Goal: Communication & Community: Answer question/provide support

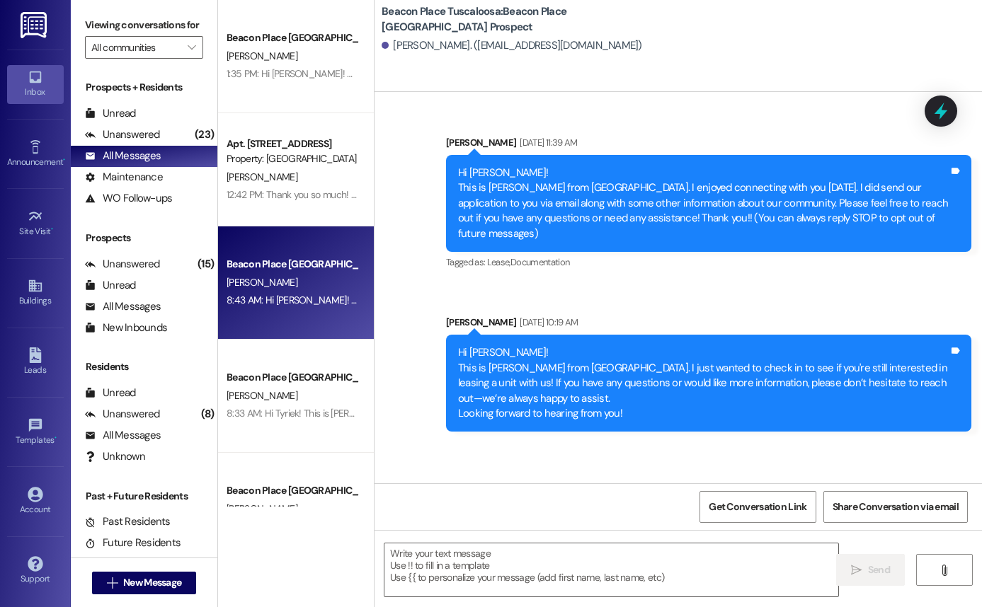
click at [331, 297] on div "8:43 AM: Hi [PERSON_NAME]! I wanted to reach out to see if you were still wanti…" at bounding box center [595, 300] width 736 height 13
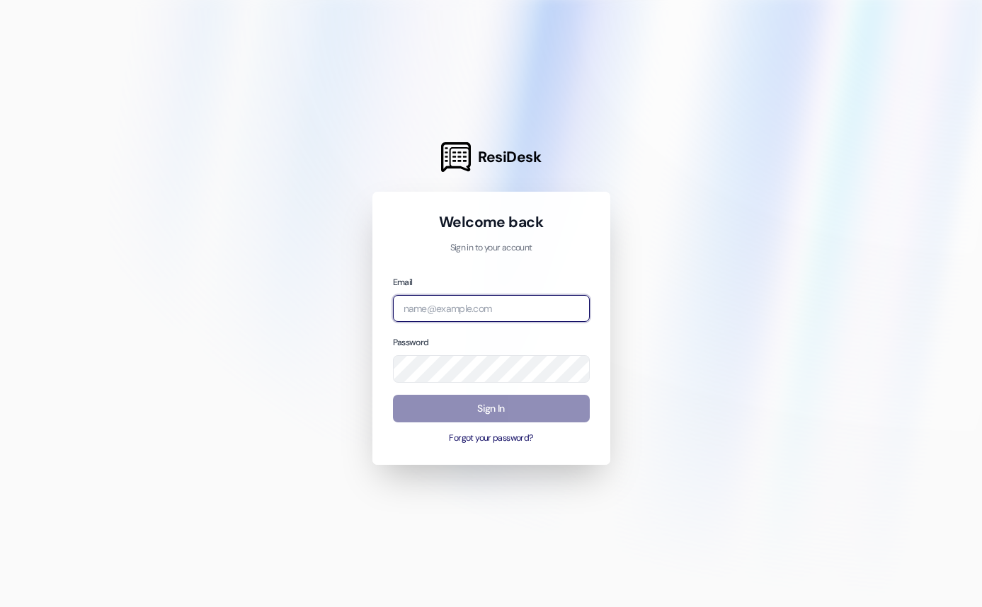
type input "[PERSON_NAME][EMAIL_ADDRESS][DOMAIN_NAME]"
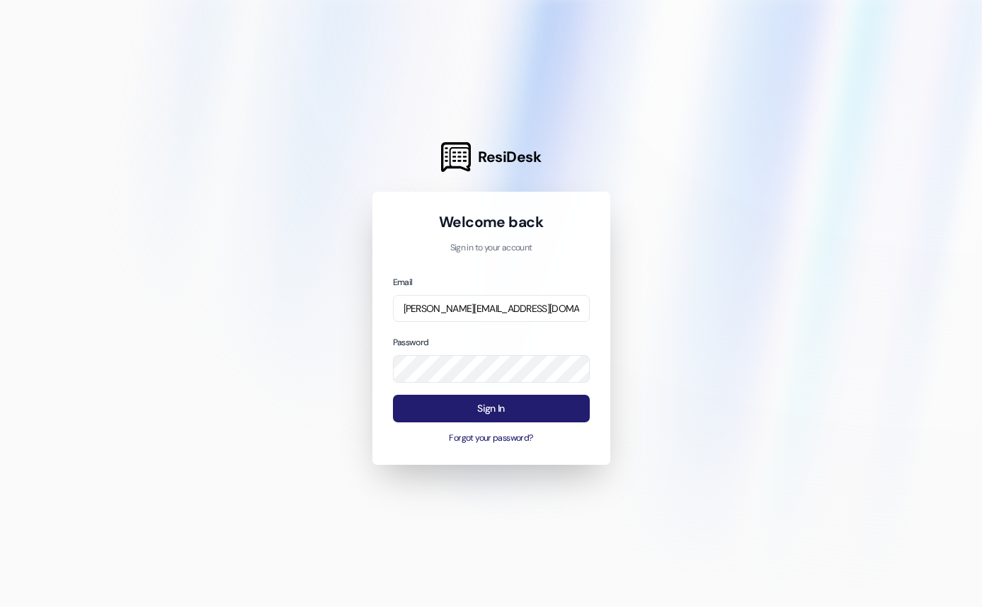
click at [518, 413] on button "Sign In" at bounding box center [491, 409] width 197 height 28
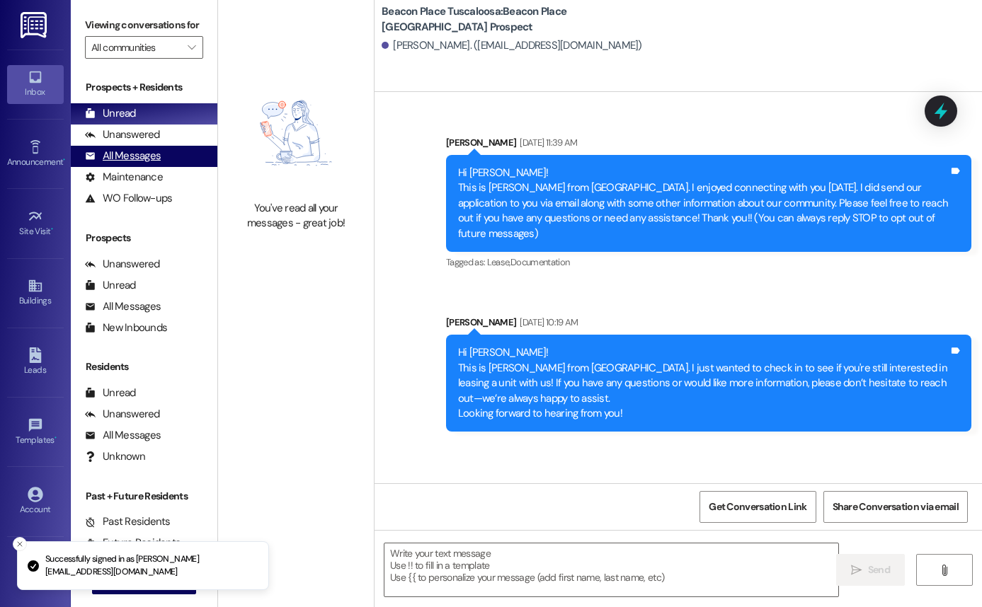
click at [171, 167] on div "All Messages (undefined)" at bounding box center [144, 156] width 147 height 21
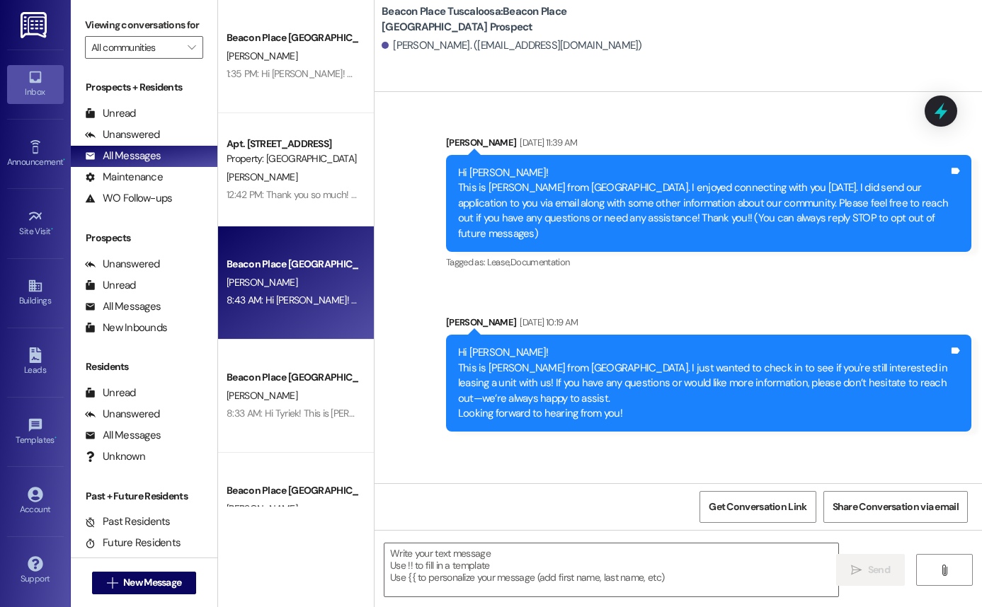
click at [301, 302] on div "8:43 AM: Hi [PERSON_NAME]! I wanted to reach out to see if you were still wanti…" at bounding box center [595, 300] width 736 height 13
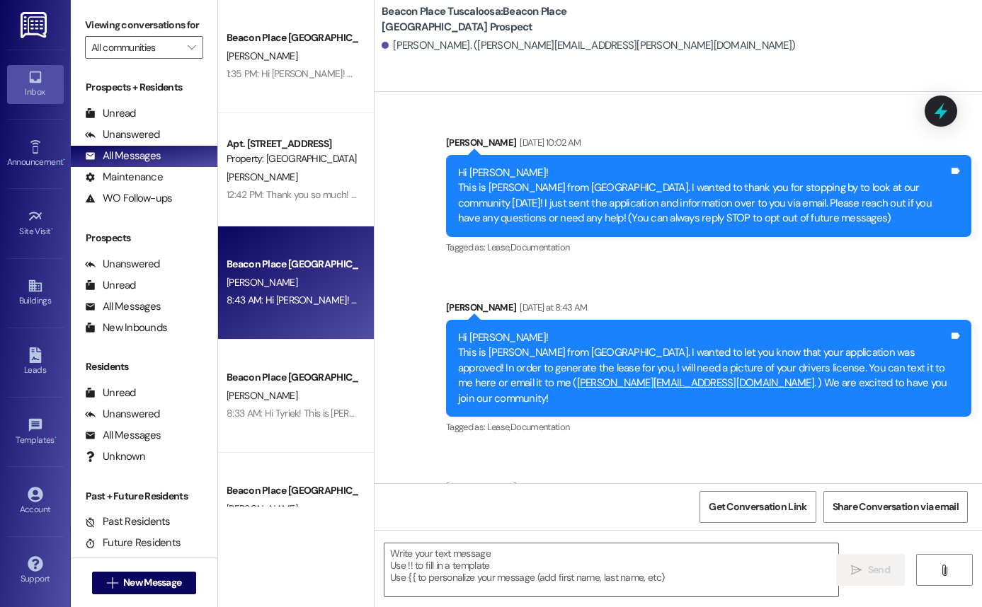
scroll to position [79, 0]
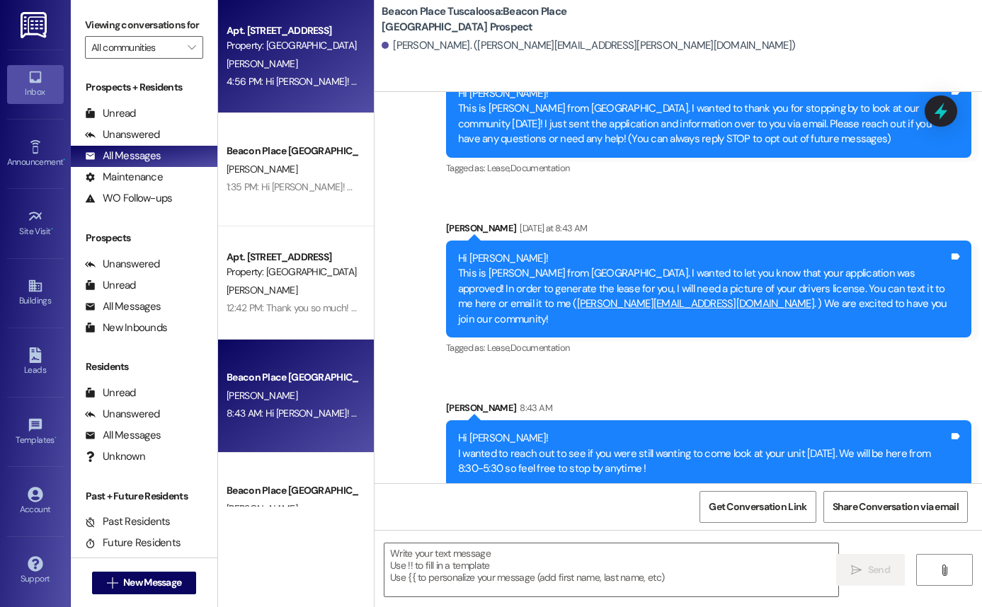
click at [321, 36] on div "Apt. [STREET_ADDRESS]" at bounding box center [292, 30] width 131 height 15
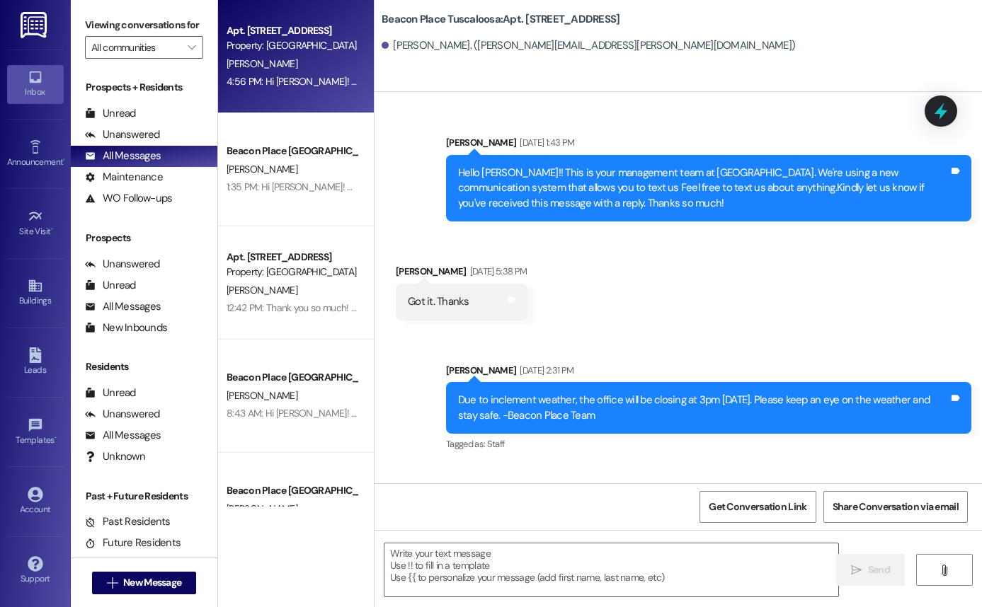
scroll to position [38903, 0]
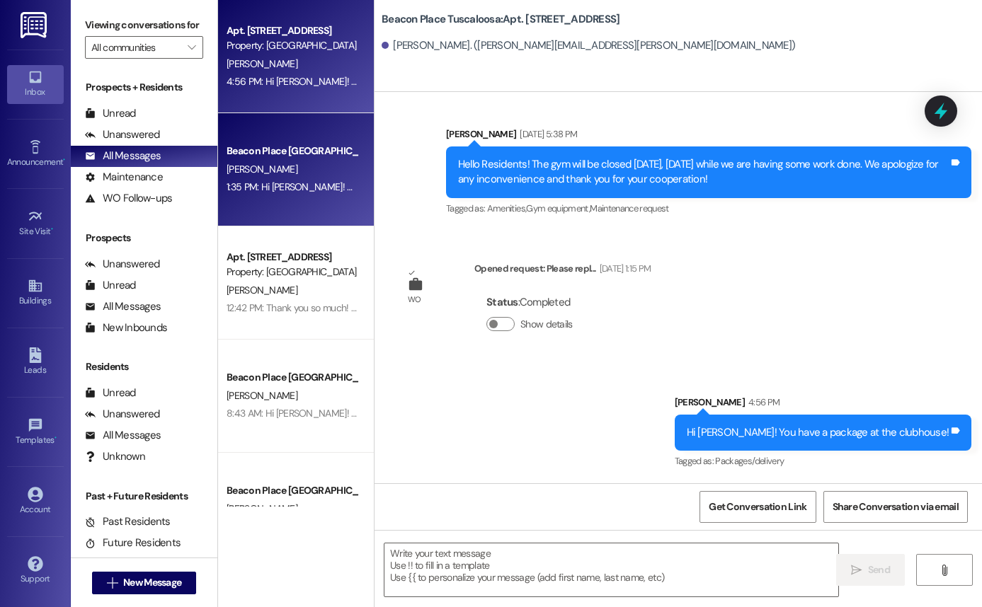
click at [256, 181] on div "1:35 PM: Hi [PERSON_NAME]! This is [PERSON_NAME] from [GEOGRAPHIC_DATA]. I just…" at bounding box center [825, 187] width 1196 height 13
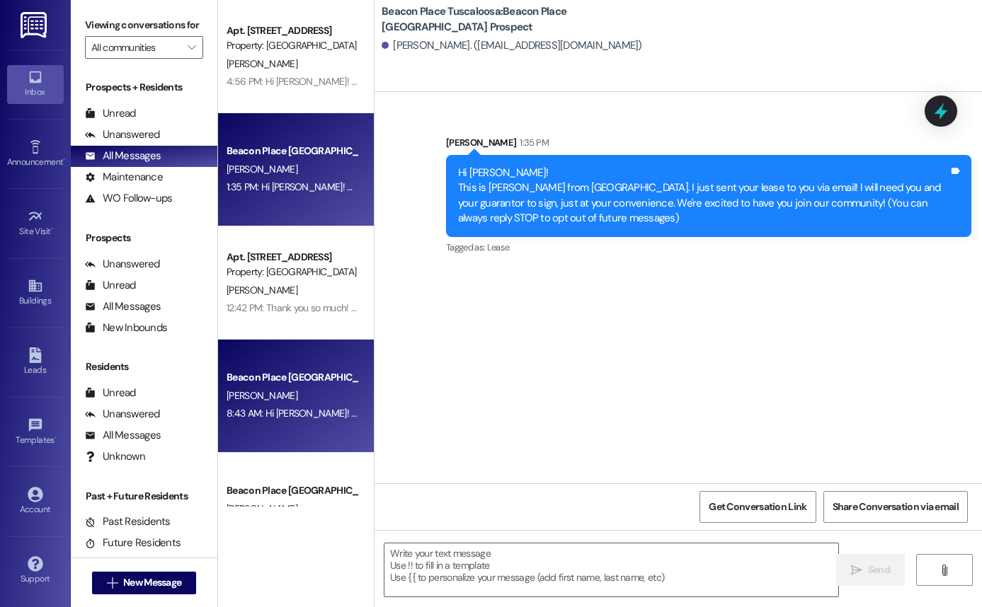
click at [315, 413] on div "8:43 AM: Hi [PERSON_NAME]! I wanted to reach out to see if you were still wanti…" at bounding box center [595, 413] width 736 height 13
